Goal: Find specific page/section: Find specific page/section

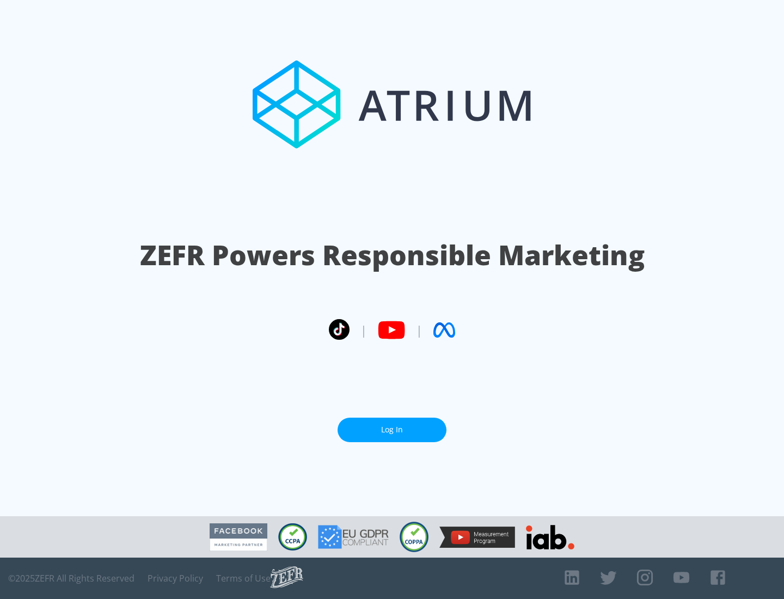
click at [392, 425] on link "Log In" at bounding box center [392, 430] width 109 height 25
